Goal: Task Accomplishment & Management: Manage account settings

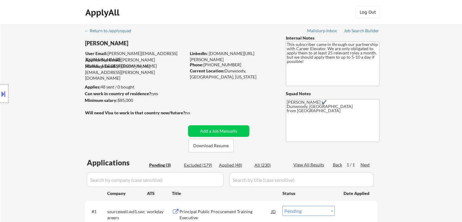
select select ""pending""
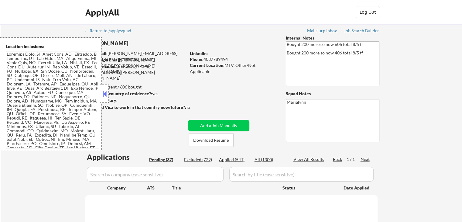
select select ""pending""
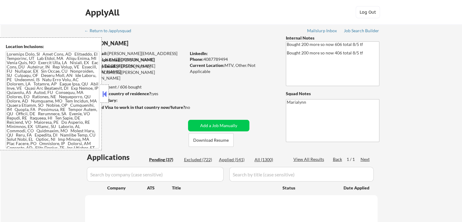
select select ""pending""
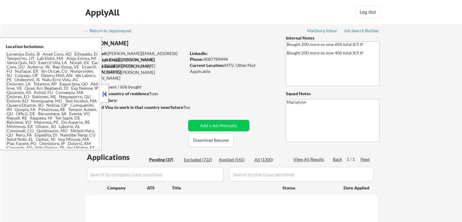
select select ""pending""
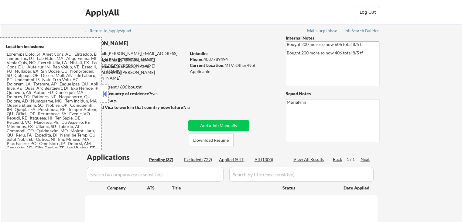
select select ""pending""
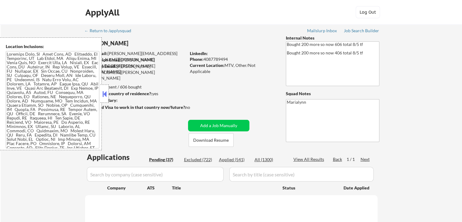
select select ""pending""
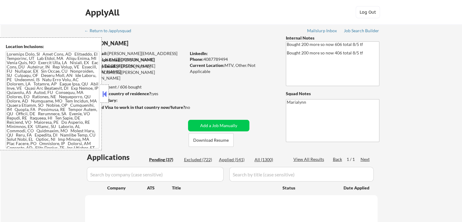
select select ""pending""
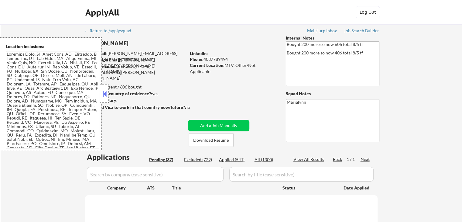
select select ""pending""
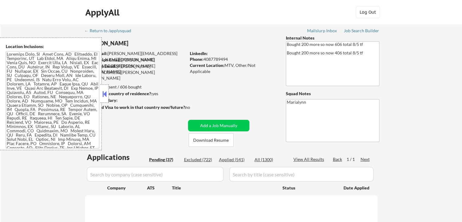
select select ""pending""
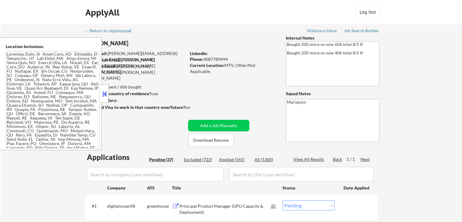
drag, startPoint x: 394, startPoint y: 134, endPoint x: 371, endPoint y: 140, distance: 23.6
click at [103, 87] on div at bounding box center [104, 94] width 9 height 18
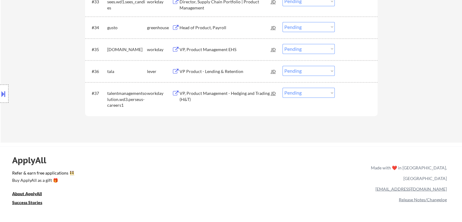
scroll to position [912, 0]
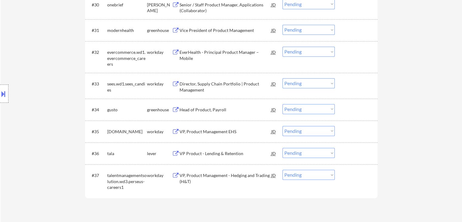
click at [203, 153] on div "VP Product - Lending & Retention" at bounding box center [226, 154] width 92 height 6
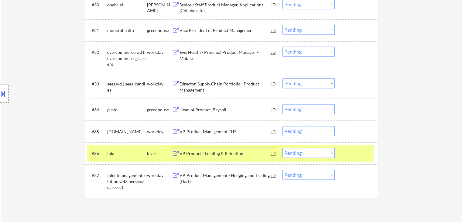
click at [215, 134] on div "VP, Product Management EHS" at bounding box center [226, 132] width 92 height 6
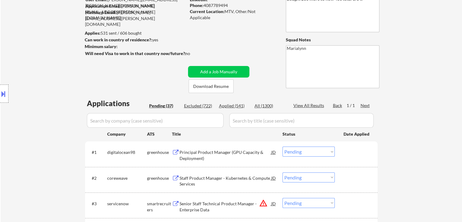
scroll to position [91, 0]
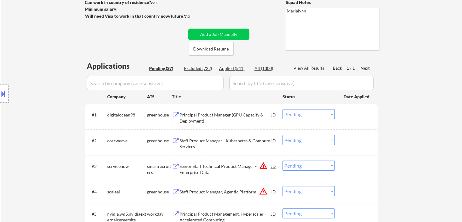
click at [203, 120] on div "Principal Product Manager (GPU Capacity & Deployment)" at bounding box center [226, 118] width 92 height 12
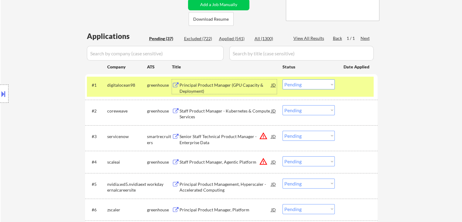
scroll to position [122, 0]
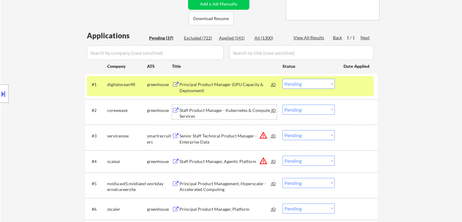
click at [204, 110] on div "Staff Product Manager - Kubernetes & Compute Services" at bounding box center [226, 113] width 92 height 12
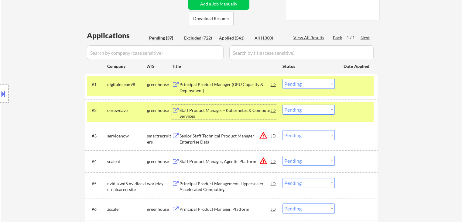
click at [302, 109] on select "Choose an option... Pending Applied Excluded (Questions) Excluded (Expired) Exc…" at bounding box center [309, 110] width 52 height 10
click at [283, 105] on select "Choose an option... Pending Applied Excluded (Questions) Excluded (Expired) Exc…" at bounding box center [309, 110] width 52 height 10
select select ""pending""
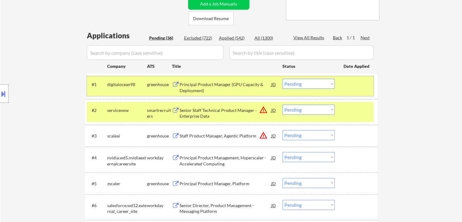
click at [151, 87] on div "greenhouse" at bounding box center [159, 84] width 25 height 6
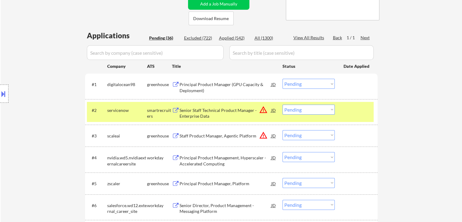
click at [155, 111] on div "smartrecruiters" at bounding box center [159, 113] width 25 height 12
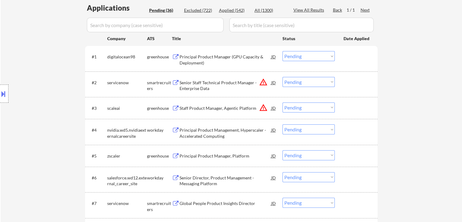
scroll to position [182, 0]
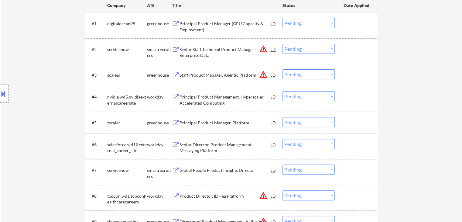
click at [201, 121] on div "Principal Product Manager, Platform" at bounding box center [226, 123] width 92 height 6
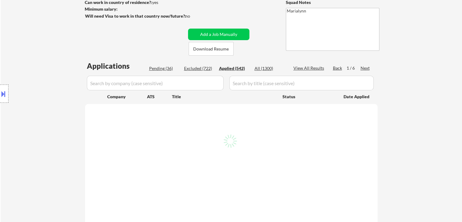
scroll to position [122, 0]
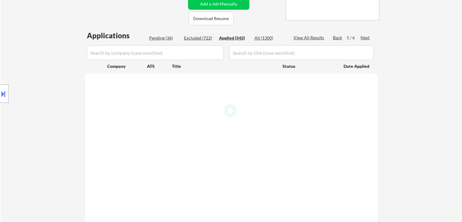
select select ""applied""
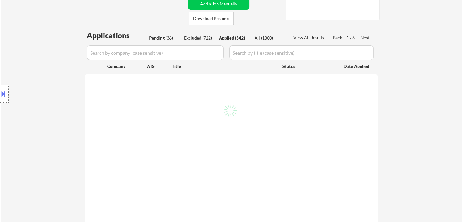
select select ""applied""
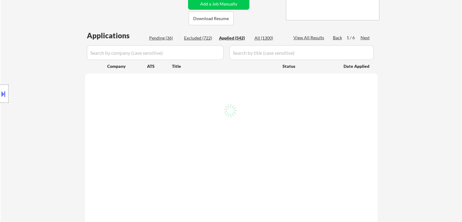
select select ""applied""
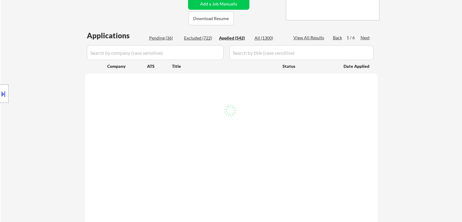
select select ""applied""
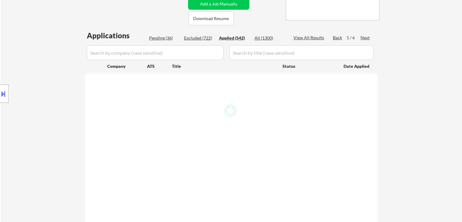
select select ""applied""
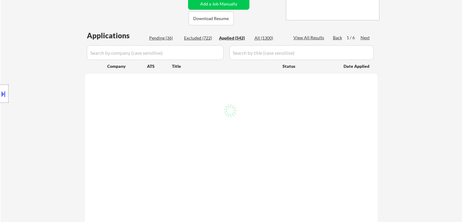
select select ""applied""
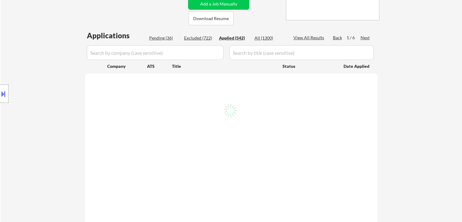
select select ""applied""
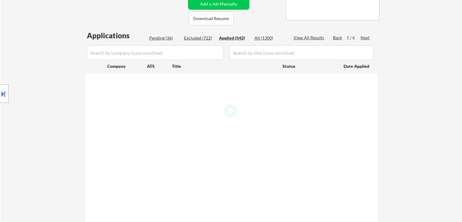
select select ""applied""
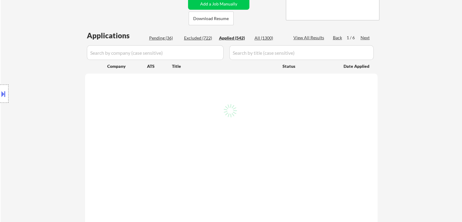
select select ""applied""
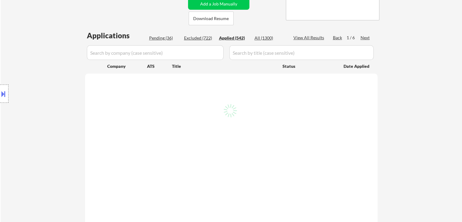
select select ""applied""
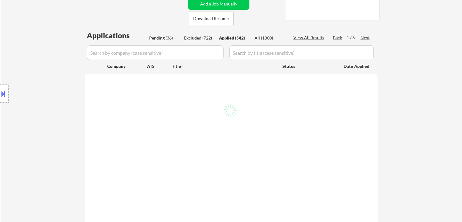
select select ""applied""
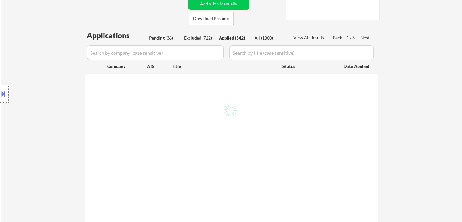
select select ""applied""
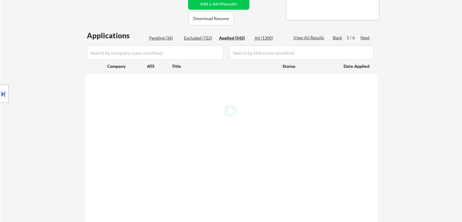
select select ""applied""
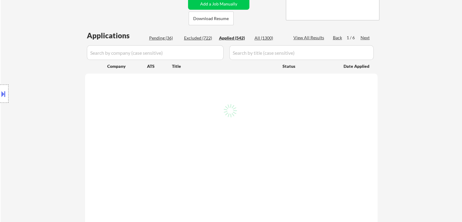
select select ""applied""
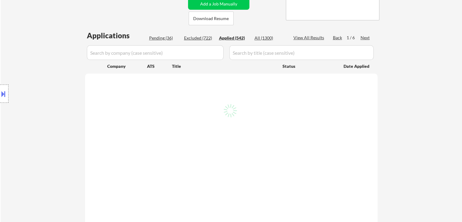
select select ""applied""
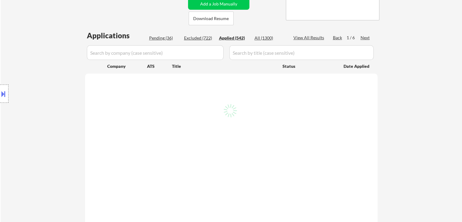
select select ""applied""
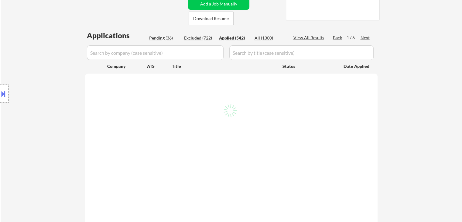
select select ""applied""
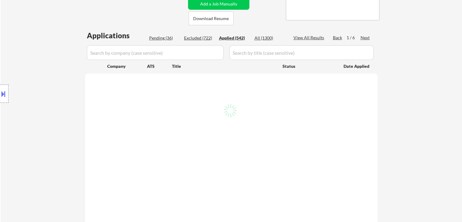
select select ""applied""
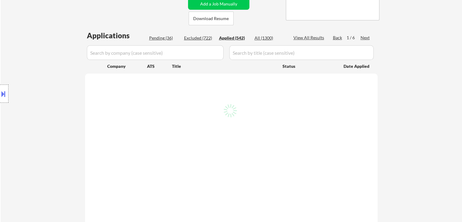
select select ""applied""
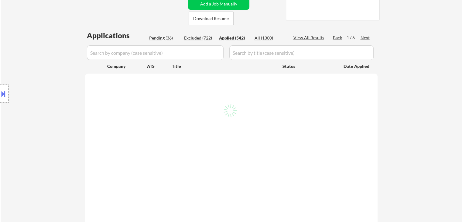
select select ""applied""
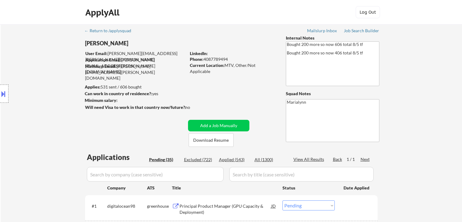
select select ""pending""
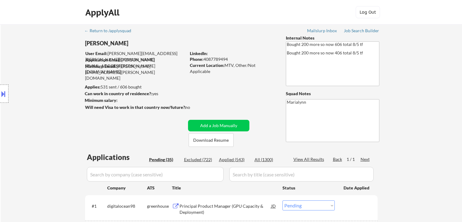
select select ""pending""
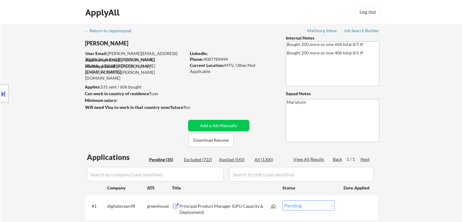
select select ""pending""
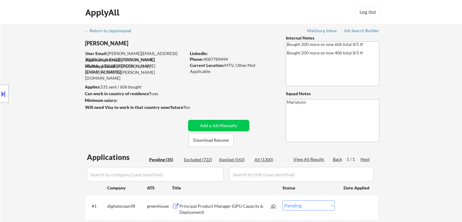
select select ""pending""
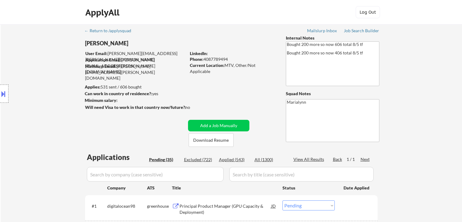
select select ""pending""
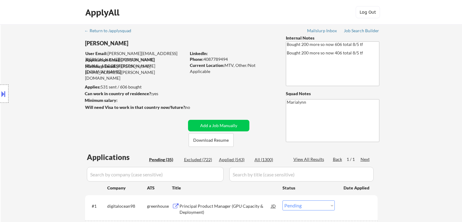
select select ""pending""
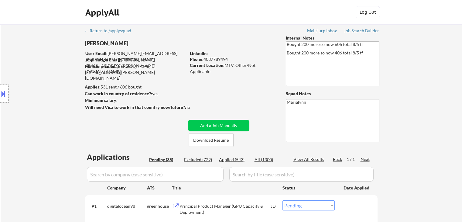
select select ""pending""
